Goal: Information Seeking & Learning: Learn about a topic

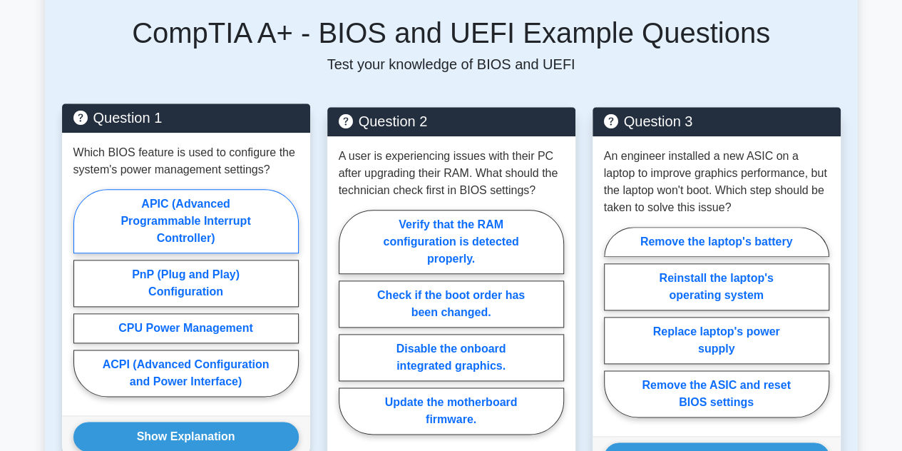
scroll to position [784, 0]
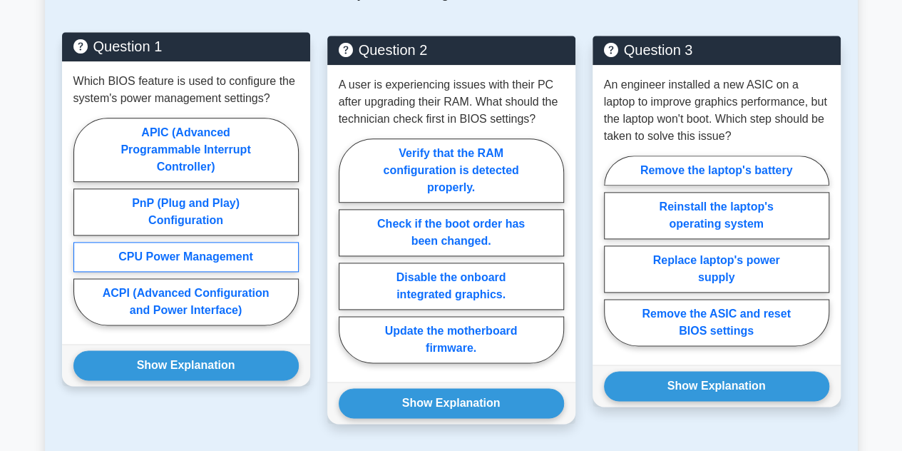
click at [244, 242] on label "CPU Power Management" at bounding box center [185, 257] width 225 height 30
click at [83, 230] on input "CPU Power Management" at bounding box center [77, 225] width 9 height 9
radio input "true"
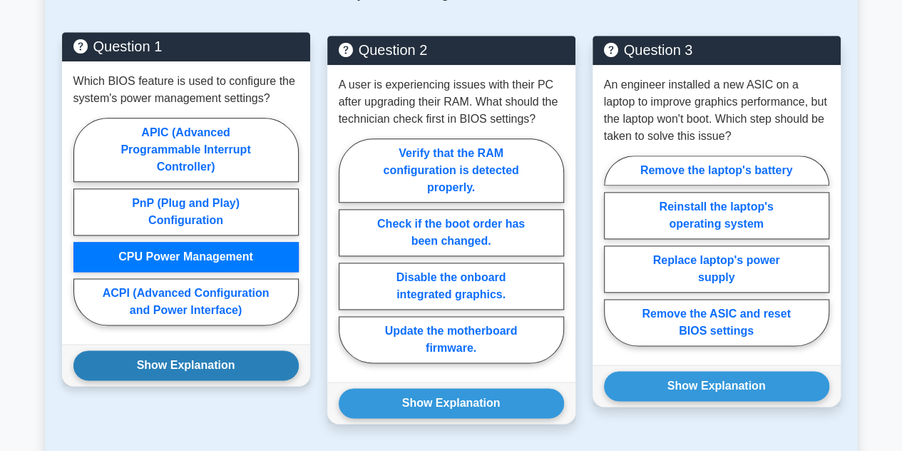
click at [235, 350] on button "Show Explanation" at bounding box center [185, 365] width 225 height 30
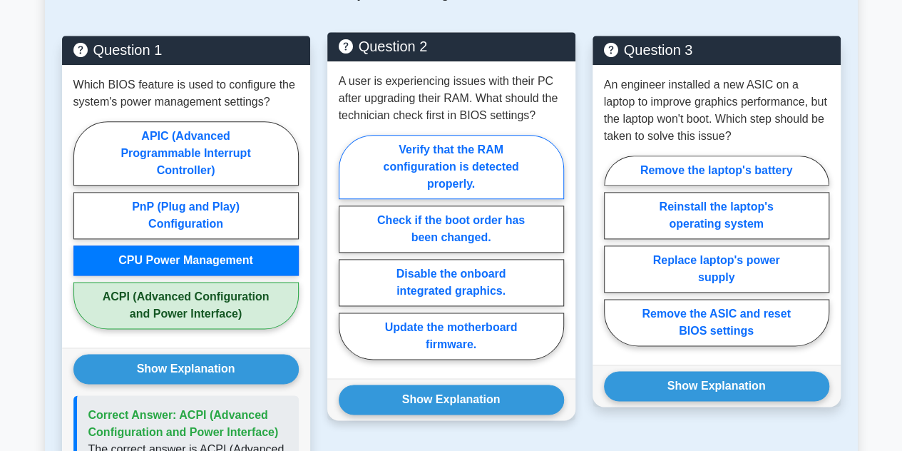
click at [456, 153] on label "Verify that the RAM configuration is detected properly." at bounding box center [451, 167] width 225 height 64
click at [348, 247] on input "Verify that the RAM configuration is detected properly." at bounding box center [343, 251] width 9 height 9
radio input "true"
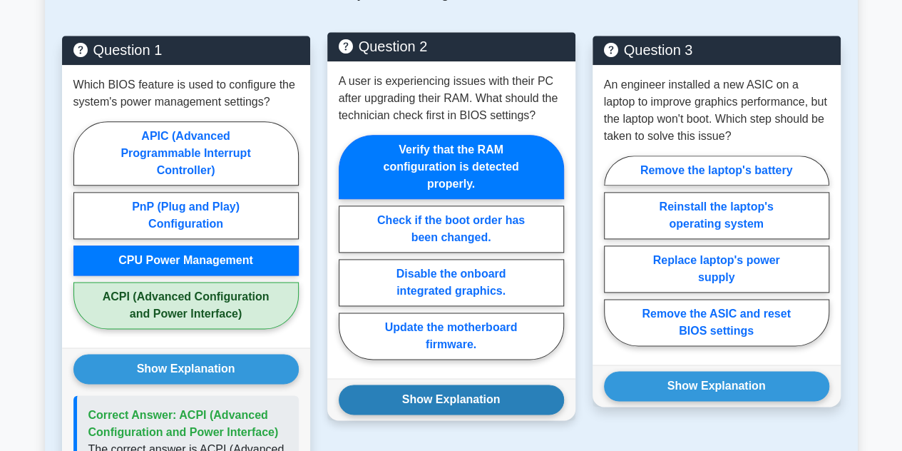
click at [475, 384] on button "Show Explanation" at bounding box center [451, 399] width 225 height 30
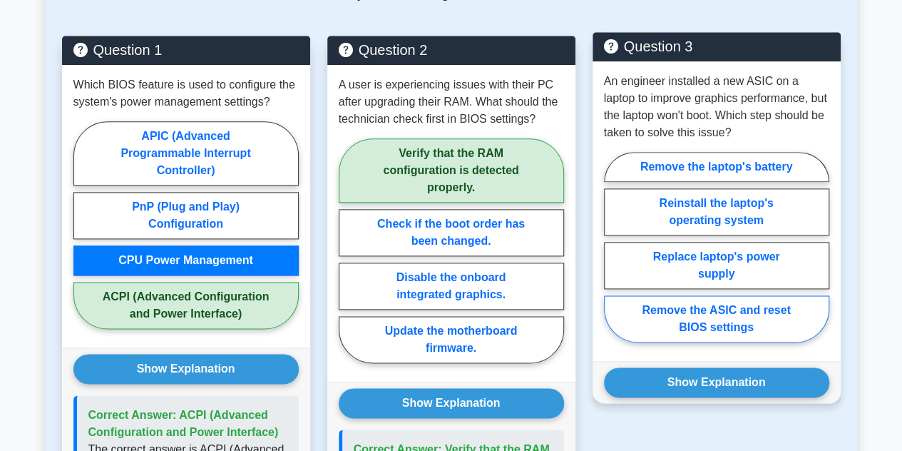
click at [730, 295] on label "Remove the ASIC and reset BIOS settings" at bounding box center [716, 318] width 225 height 47
click at [613, 256] on input "Remove the ASIC and reset BIOS settings" at bounding box center [608, 251] width 9 height 9
radio input "true"
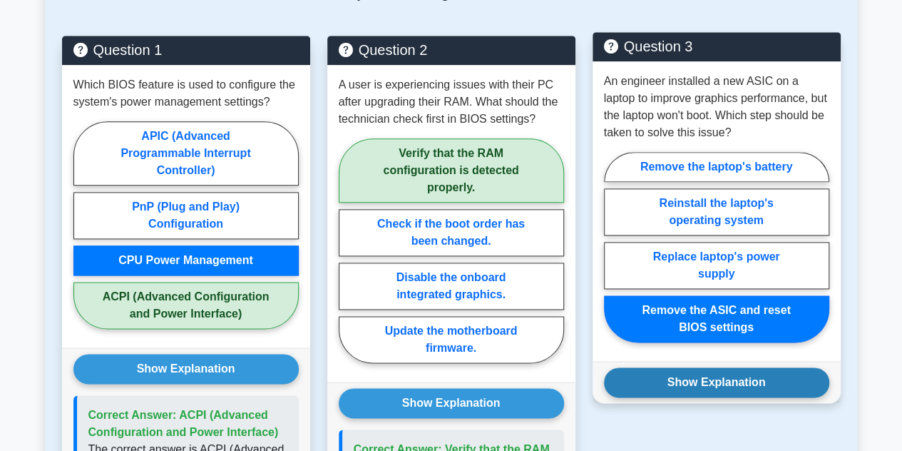
click at [729, 367] on button "Show Explanation" at bounding box center [716, 382] width 225 height 30
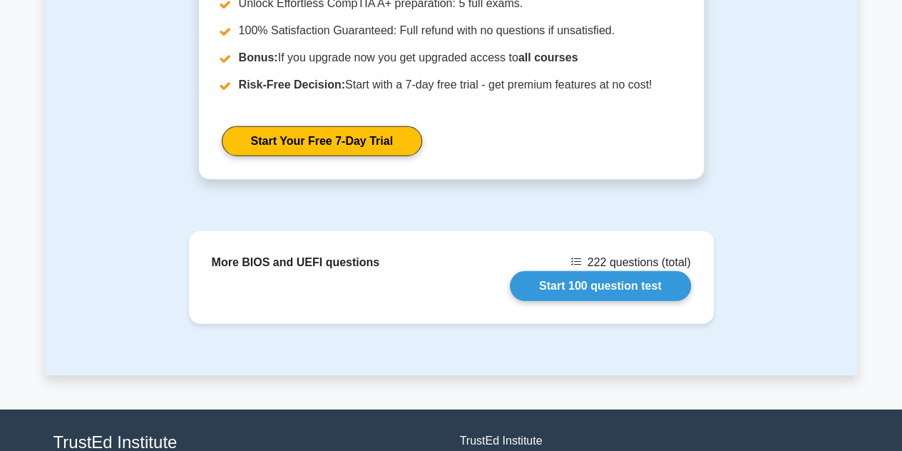
scroll to position [1925, 0]
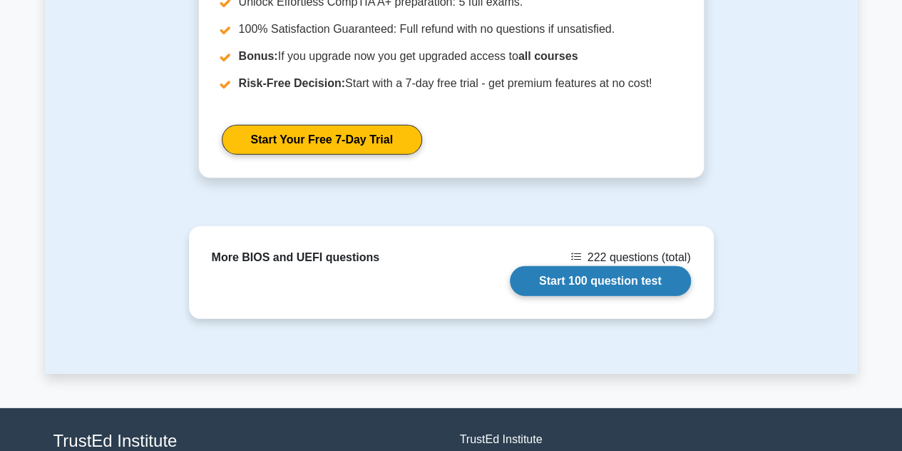
click at [577, 266] on link "Start 100 question test" at bounding box center [600, 281] width 181 height 30
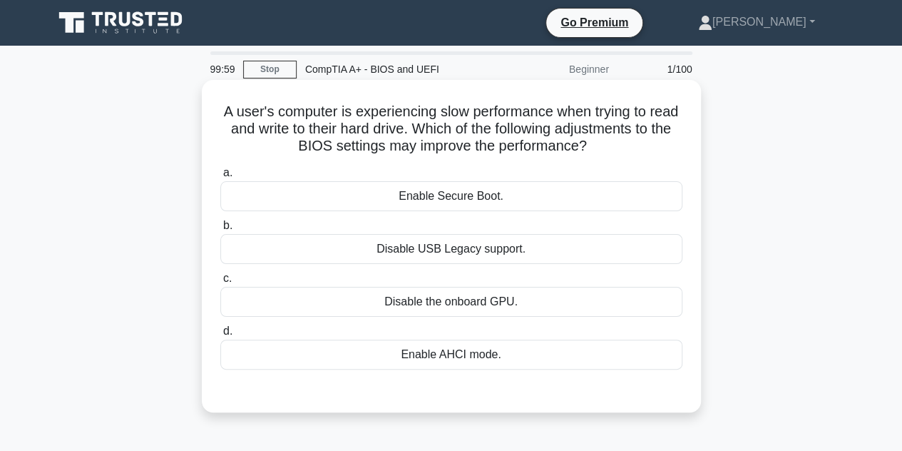
click at [276, 66] on link "Stop" at bounding box center [269, 70] width 53 height 18
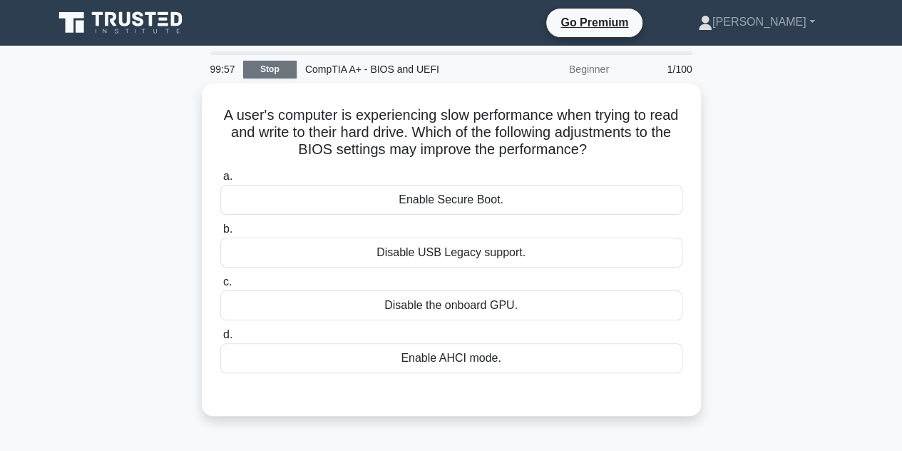
click at [258, 72] on link "Stop" at bounding box center [269, 70] width 53 height 18
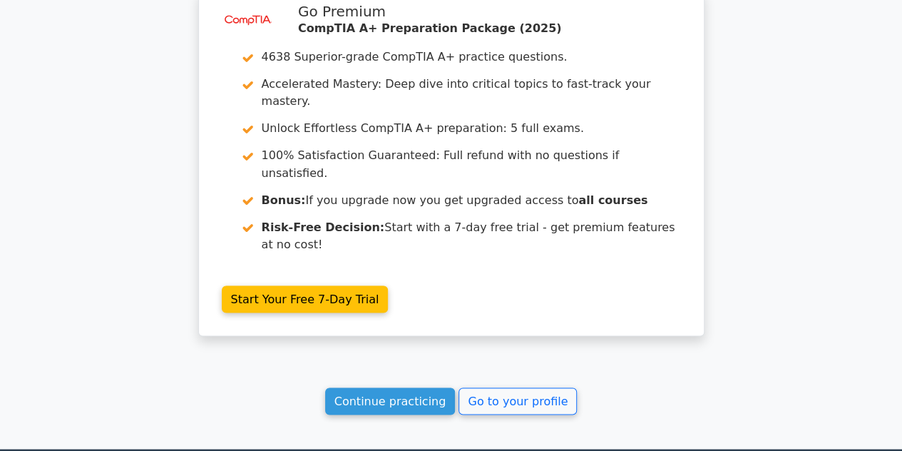
scroll to position [1212, 0]
